Goal: Transaction & Acquisition: Download file/media

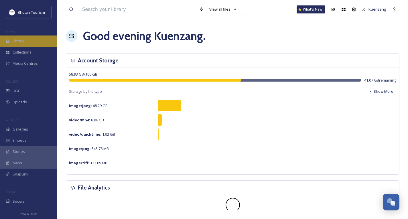
click at [21, 40] on span "Library" at bounding box center [18, 40] width 11 height 5
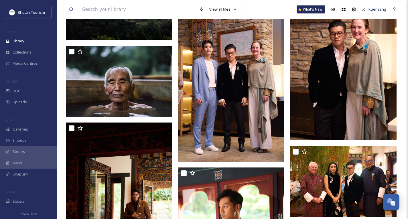
scroll to position [3169, 0]
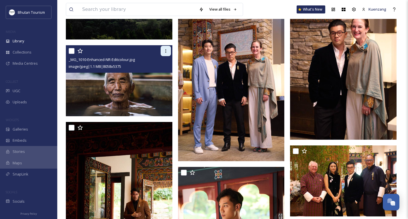
click at [166, 53] on icon at bounding box center [166, 51] width 5 height 5
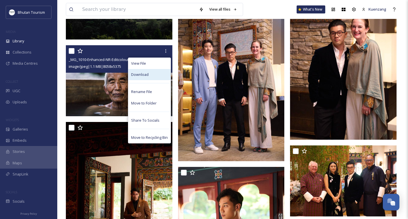
click at [142, 77] on span "Download" at bounding box center [139, 74] width 17 height 5
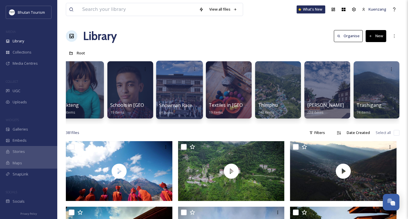
scroll to position [0, 1596]
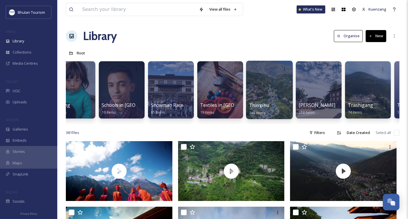
click at [260, 88] on div at bounding box center [269, 90] width 47 height 58
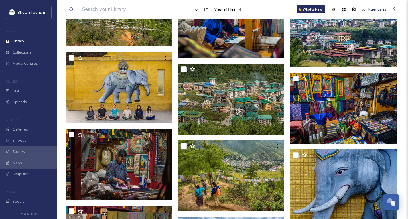
scroll to position [1945, 0]
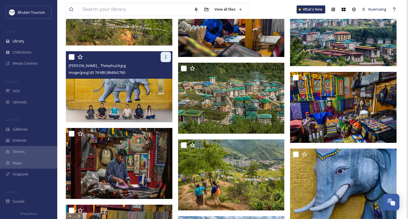
click at [167, 56] on icon at bounding box center [166, 57] width 5 height 5
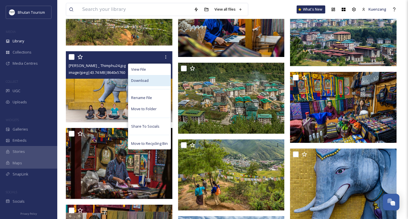
click at [149, 81] on div "Download" at bounding box center [149, 80] width 42 height 11
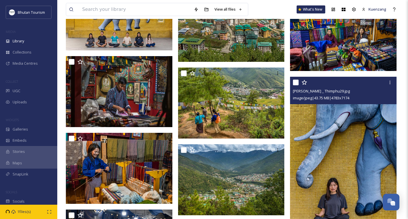
scroll to position [2016, 0]
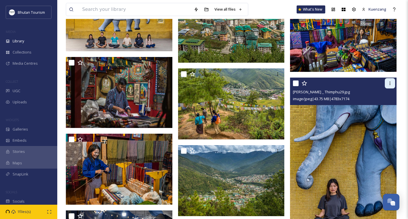
click at [390, 83] on icon at bounding box center [390, 83] width 5 height 5
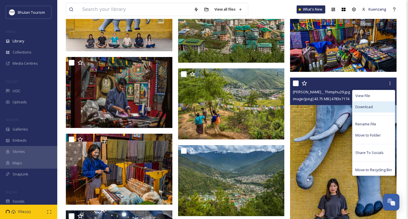
click at [359, 107] on span "Download" at bounding box center [364, 106] width 17 height 5
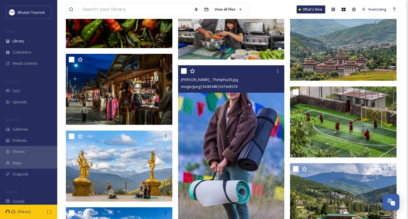
scroll to position [2327, 0]
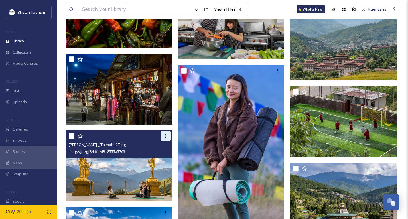
click at [167, 137] on icon at bounding box center [166, 136] width 5 height 5
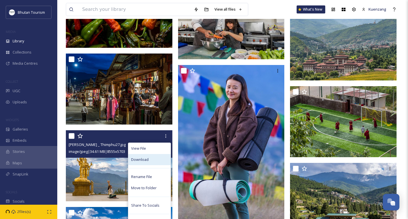
click at [142, 161] on span "Download" at bounding box center [139, 159] width 17 height 5
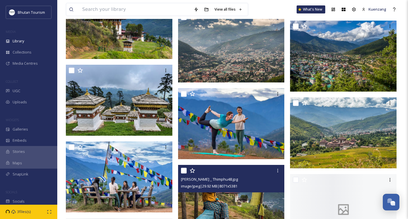
scroll to position [2706, 0]
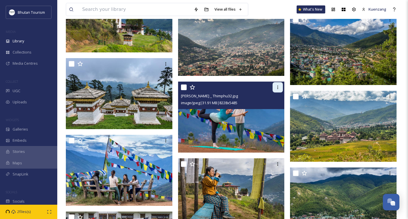
click at [279, 87] on icon at bounding box center [278, 87] width 5 height 5
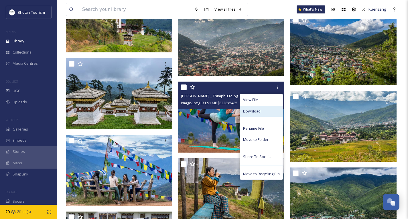
click at [251, 111] on span "Download" at bounding box center [251, 111] width 17 height 5
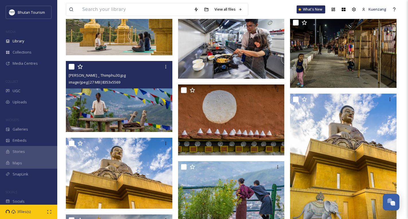
scroll to position [3010, 0]
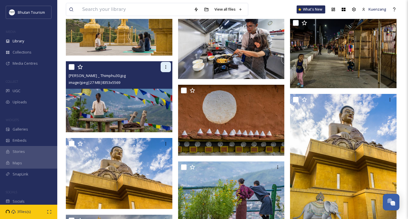
click at [166, 66] on icon at bounding box center [166, 67] width 5 height 5
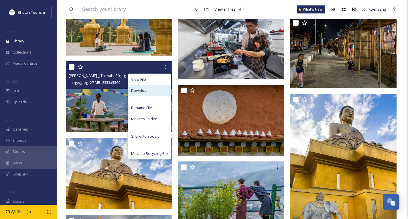
click at [145, 91] on span "Download" at bounding box center [139, 90] width 17 height 5
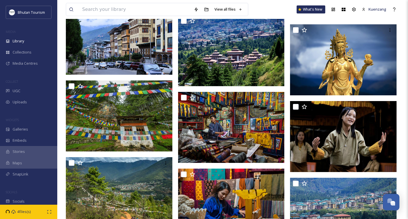
scroll to position [1668, 0]
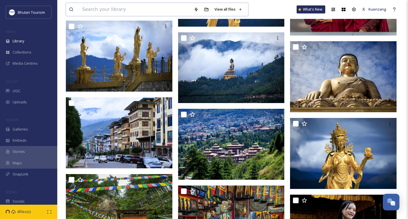
click at [125, 12] on input at bounding box center [135, 9] width 112 height 13
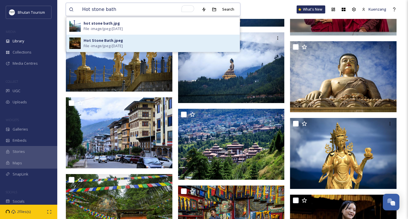
type input "Hot stone bath"
click at [123, 45] on span "File - image/jpeg - [DATE]" at bounding box center [103, 45] width 39 height 5
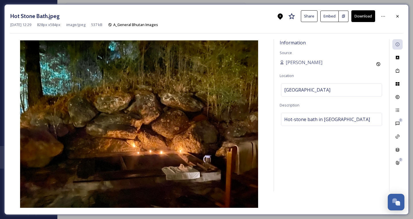
click at [388, 25] on div "[DATE] 12:29 828 px x 584 px image/jpeg 537 kB A_General Bhutan Images" at bounding box center [206, 24] width 392 height 5
click at [362, 16] on button "Download" at bounding box center [363, 16] width 24 height 12
click at [398, 15] on icon at bounding box center [397, 16] width 5 height 5
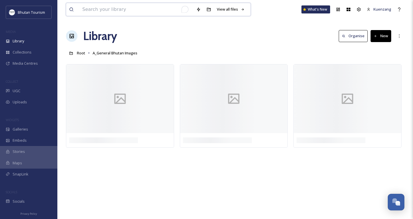
click at [111, 9] on input "To enrich screen reader interactions, please activate Accessibility in Grammarl…" at bounding box center [136, 9] width 114 height 13
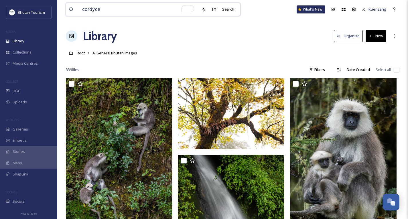
type input "cordycep"
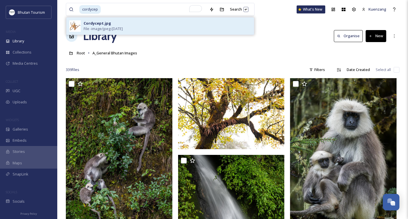
click at [99, 26] on span "File - image/jpeg - [DATE]" at bounding box center [103, 28] width 39 height 5
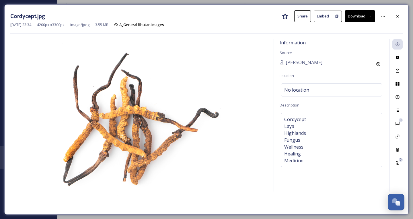
click at [359, 15] on button "Download" at bounding box center [360, 16] width 30 height 12
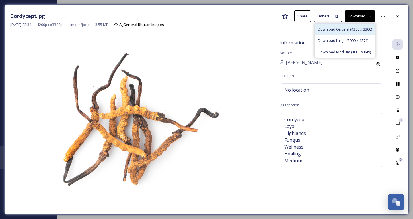
click at [342, 31] on span "Download Original (4200 x 3300)" at bounding box center [345, 29] width 54 height 5
